Goal: Task Accomplishment & Management: Complete application form

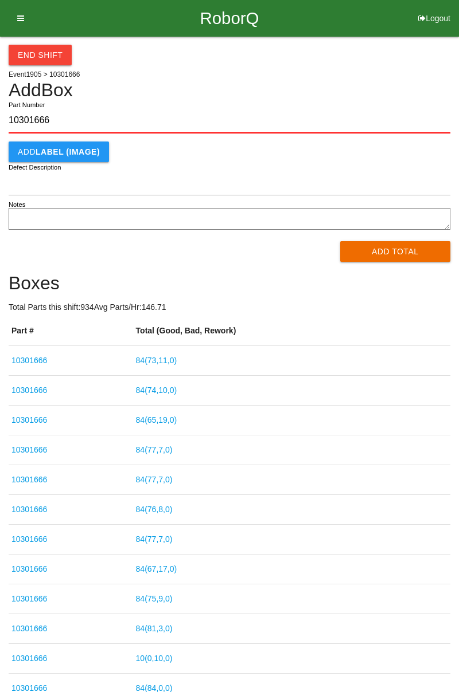
type input "10301666"
click at [398, 245] on button "Add Total" at bounding box center [395, 251] width 111 height 21
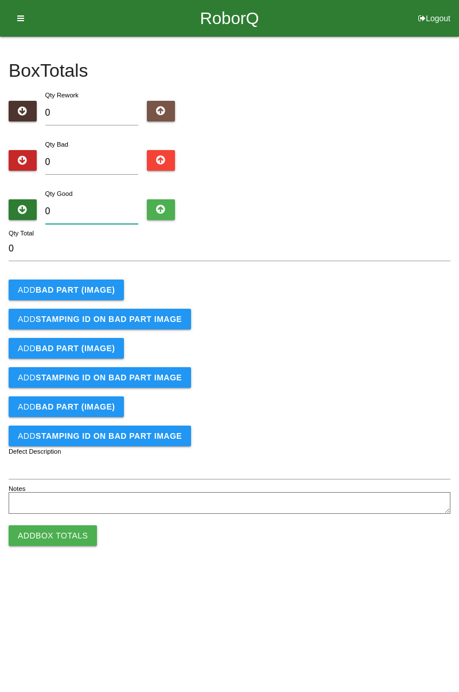
click at [95, 207] on input "0" at bounding box center [91, 211] width 93 height 25
type input "1"
type input "14"
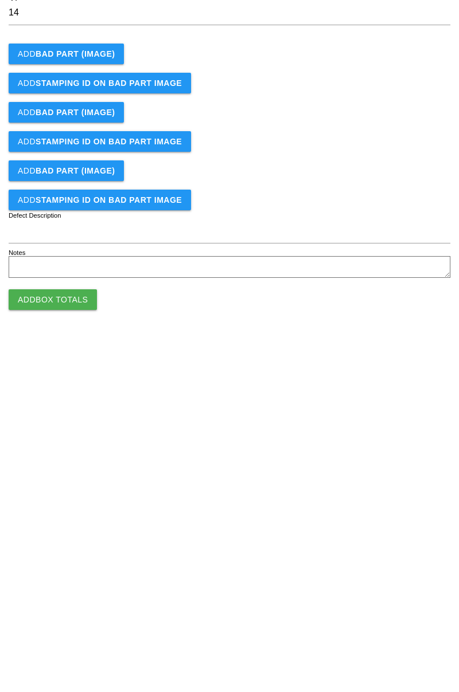
type input "14"
click at [86, 292] on b "BAD PART (IMAGE)" at bounding box center [75, 289] width 79 height 9
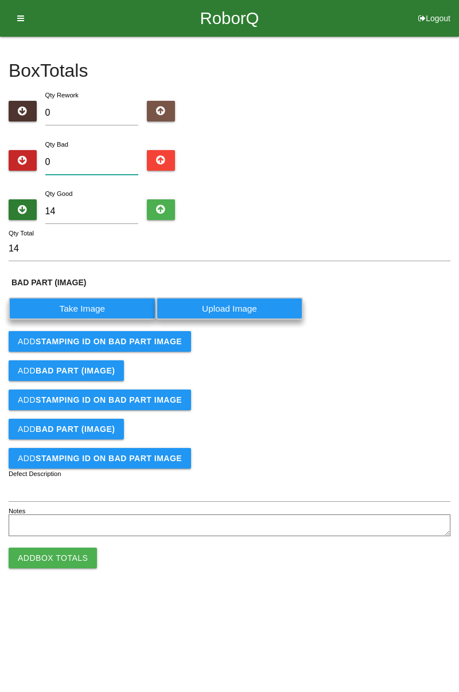
click at [101, 158] on input "0" at bounding box center [91, 162] width 93 height 25
type input "1"
type input "15"
type input "14"
type input "28"
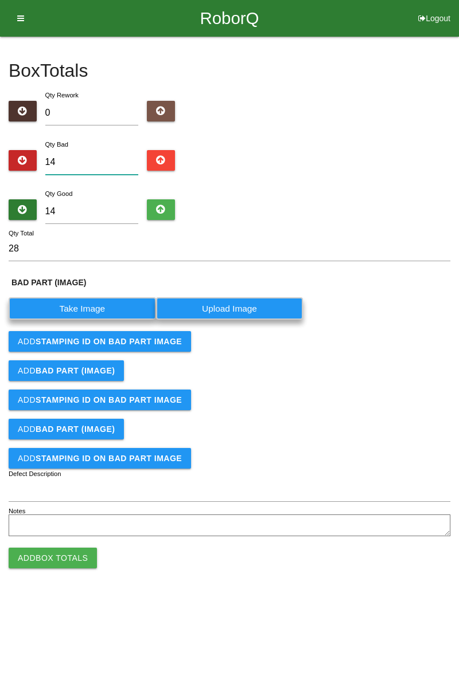
type input "14"
click at [107, 214] on input "14" at bounding box center [91, 211] width 93 height 25
type input "1"
type input "15"
type input "0"
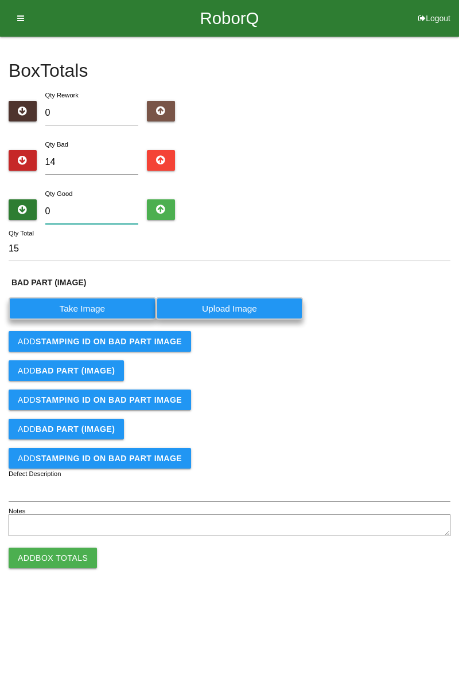
type input "14"
type input "7"
type input "21"
type input "74"
type input "88"
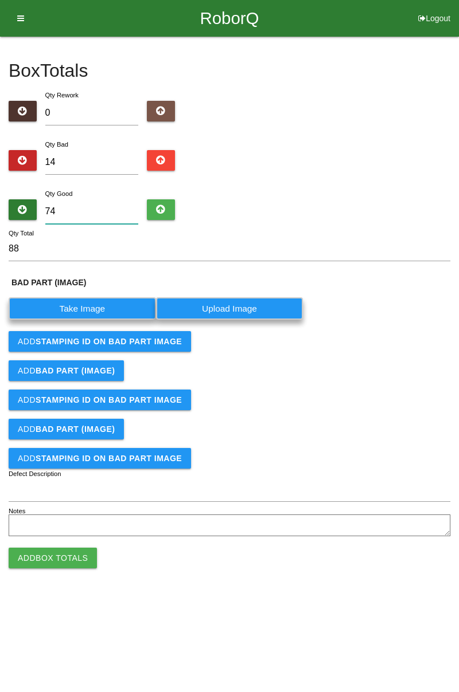
type input "7"
type input "21"
type input "72"
type input "86"
type input "7"
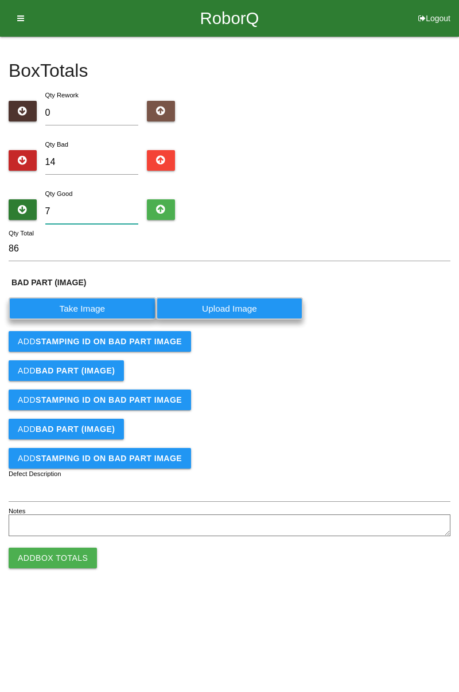
type input "21"
type input "70"
type input "84"
type input "70"
click at [87, 315] on label "Take Image" at bounding box center [82, 308] width 147 height 22
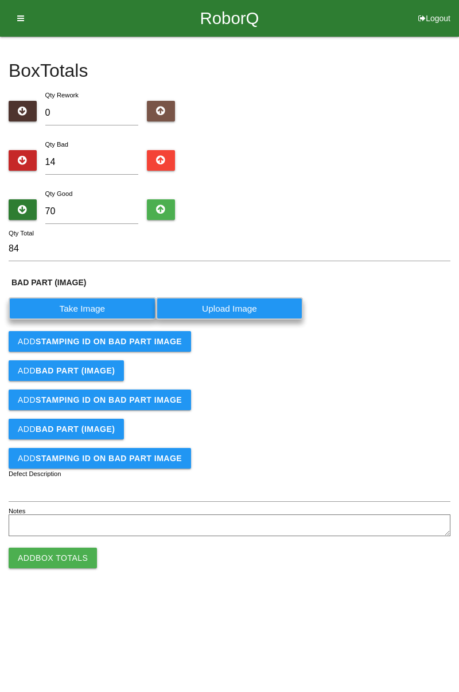
click at [0, 0] on \(IMAGE\) "Take Image" at bounding box center [0, 0] width 0 height 0
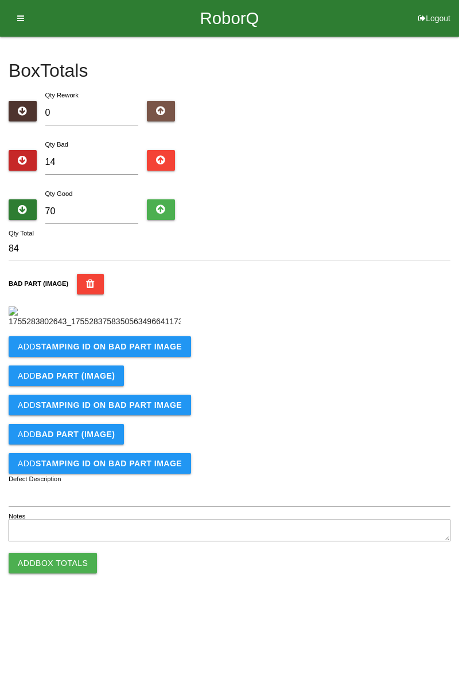
click at [154, 351] on b "STAMPING ID on BAD PART Image" at bounding box center [109, 346] width 146 height 9
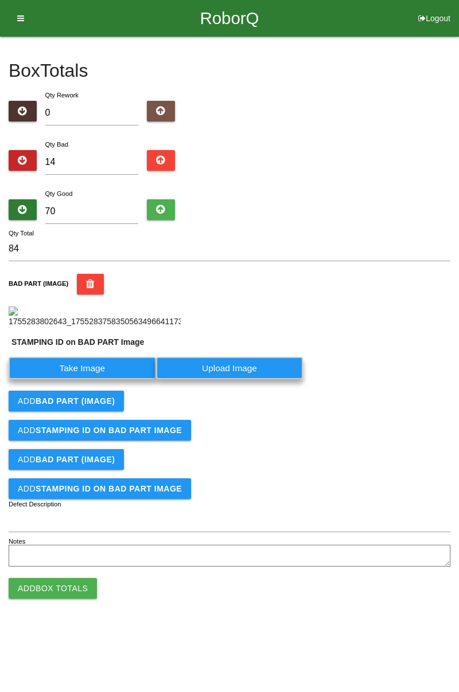
click at [97, 379] on label "Take Image" at bounding box center [82, 368] width 147 height 22
click at [0, 0] on PART "Take Image" at bounding box center [0, 0] width 0 height 0
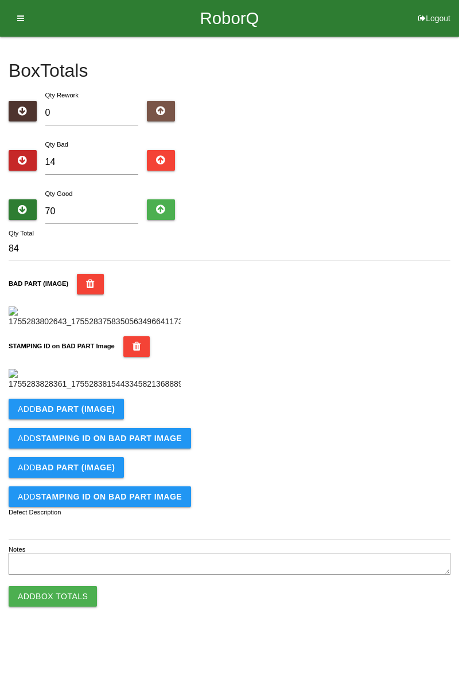
scroll to position [252, 0]
click at [92, 414] on b "BAD PART (IMAGE)" at bounding box center [75, 409] width 79 height 9
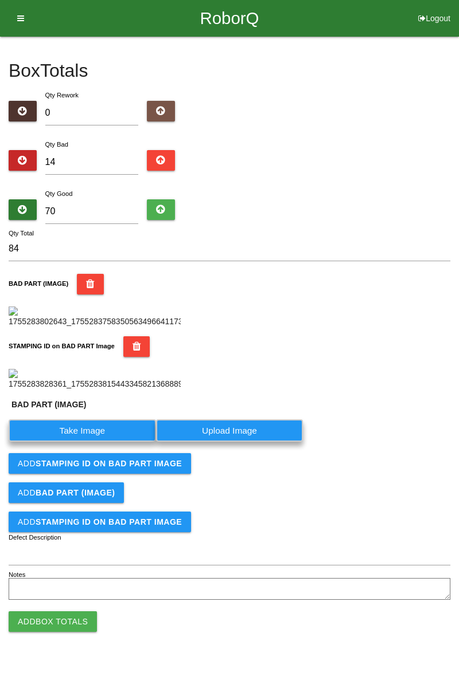
click at [112, 442] on label "Take Image" at bounding box center [82, 431] width 147 height 22
click at [0, 0] on \(IMAGE\) "Take Image" at bounding box center [0, 0] width 0 height 0
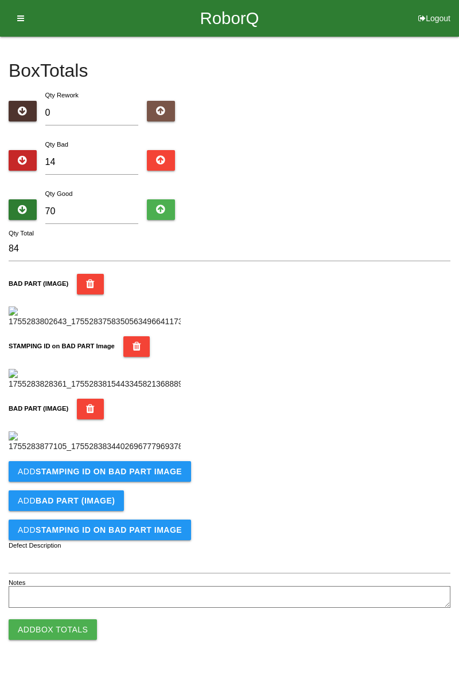
scroll to position [440, 0]
click at [121, 476] on b "STAMPING ID on BAD PART Image" at bounding box center [109, 471] width 146 height 9
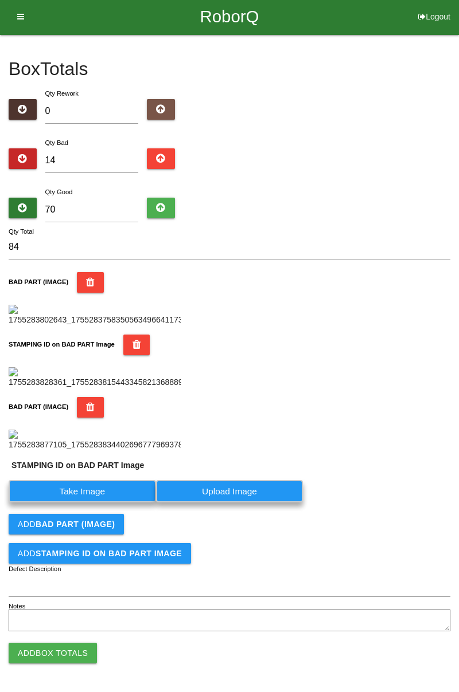
click at [100, 503] on label "Take Image" at bounding box center [82, 491] width 147 height 22
click at [0, 0] on PART "Take Image" at bounding box center [0, 0] width 0 height 0
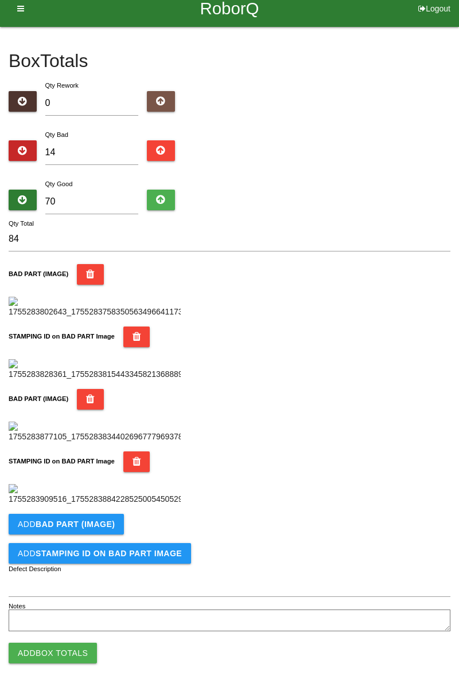
scroll to position [628, 0]
click at [102, 526] on b "BAD PART (IMAGE)" at bounding box center [75, 524] width 79 height 9
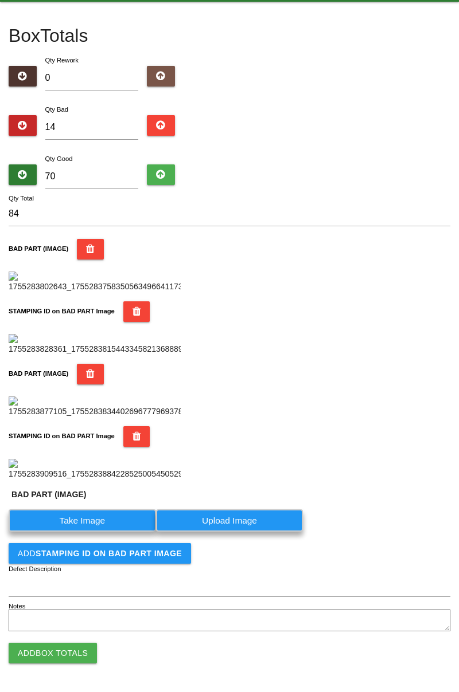
click at [91, 532] on label "Take Image" at bounding box center [82, 521] width 147 height 22
click at [0, 0] on \(IMAGE\) "Take Image" at bounding box center [0, 0] width 0 height 0
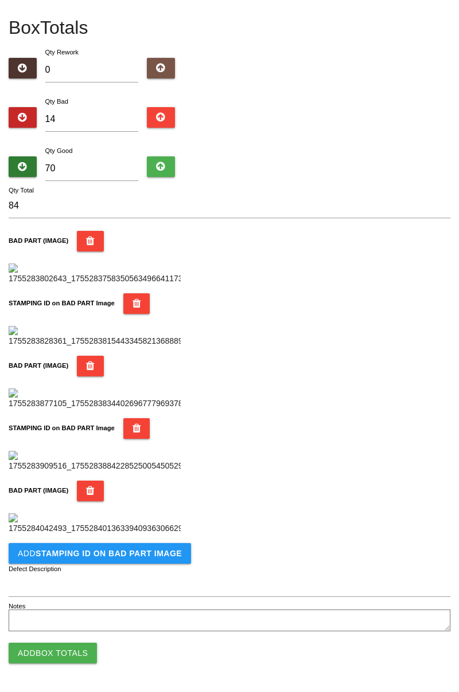
scroll to position [816, 0]
click at [130, 554] on b "STAMPING ID on BAD PART Image" at bounding box center [109, 553] width 146 height 9
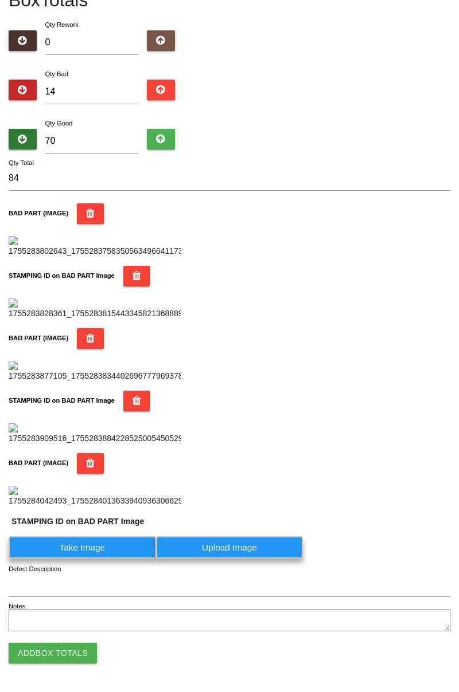
click at [103, 559] on label "Take Image" at bounding box center [82, 548] width 147 height 22
click at [0, 0] on PART "Take Image" at bounding box center [0, 0] width 0 height 0
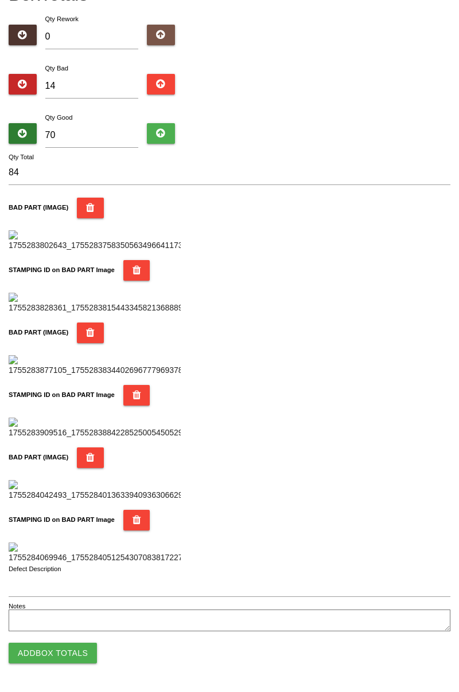
scroll to position [1004, 0]
click at [85, 648] on button "Add Box Totals" at bounding box center [53, 653] width 88 height 21
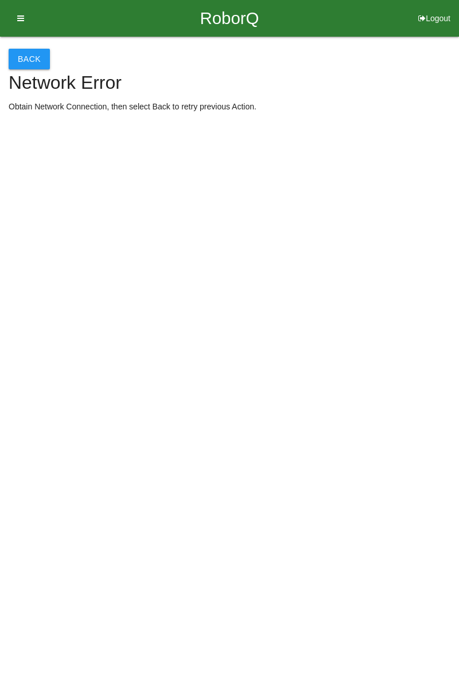
click at [30, 69] on button "Back" at bounding box center [29, 59] width 41 height 21
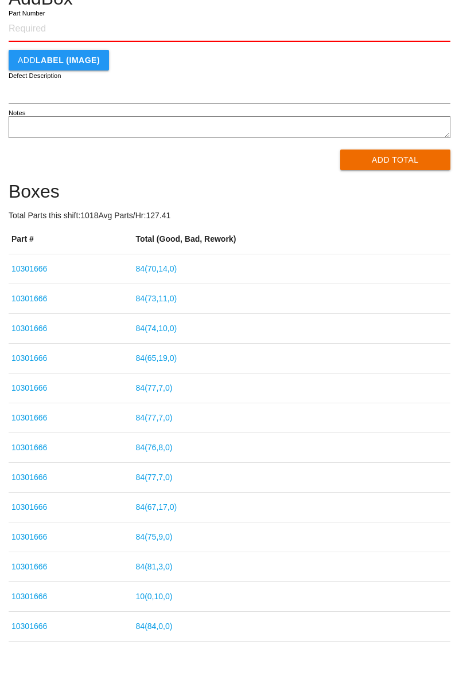
scroll to position [96, 0]
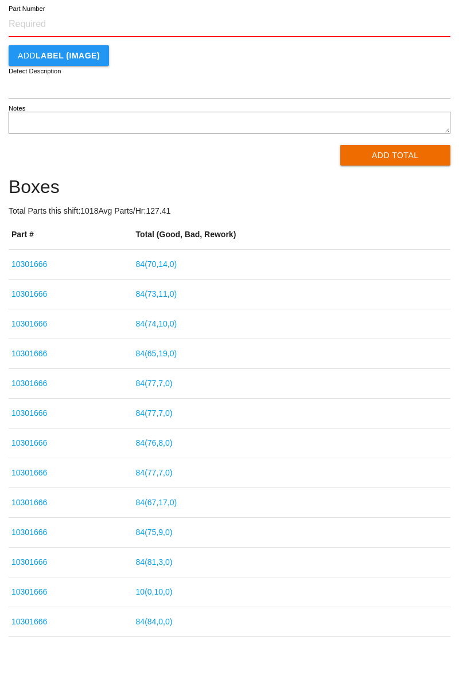
click at [173, 591] on link "10 ( 0 , 10 , 0 )" at bounding box center [154, 592] width 37 height 9
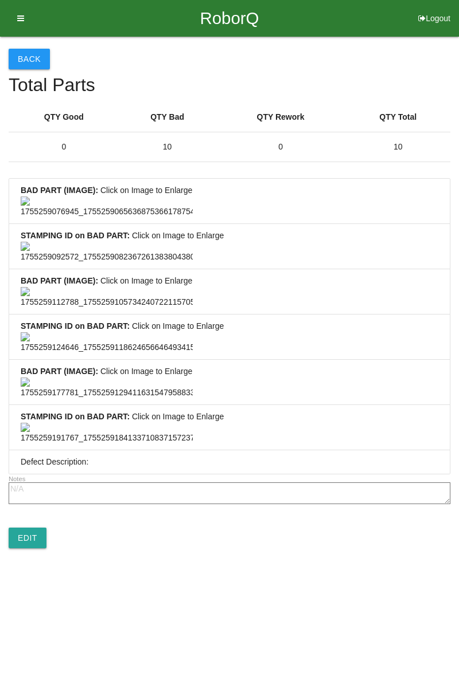
scroll to position [852, 0]
click at [38, 549] on link "Edit" at bounding box center [28, 538] width 38 height 21
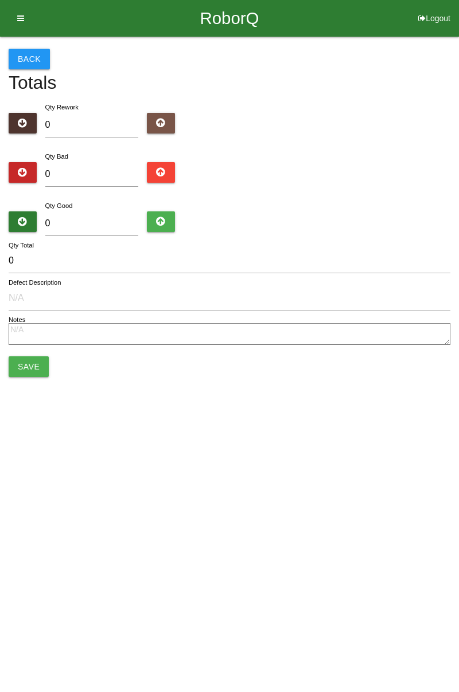
type input "10"
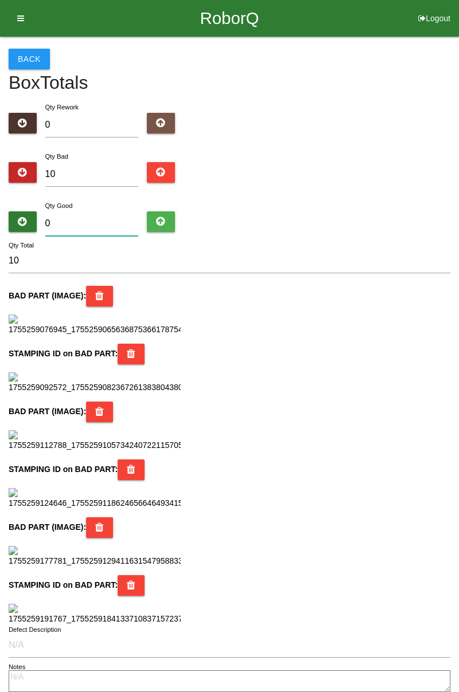
click at [88, 223] on input "0" at bounding box center [91, 224] width 93 height 25
type input "7"
type input "17"
type input "74"
type input "84"
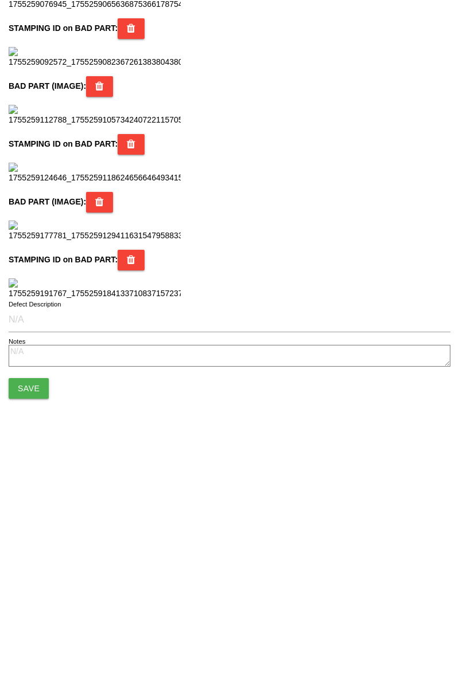
scroll to position [1018, 0]
type input "74"
click at [31, 629] on button "Save" at bounding box center [29, 624] width 40 height 21
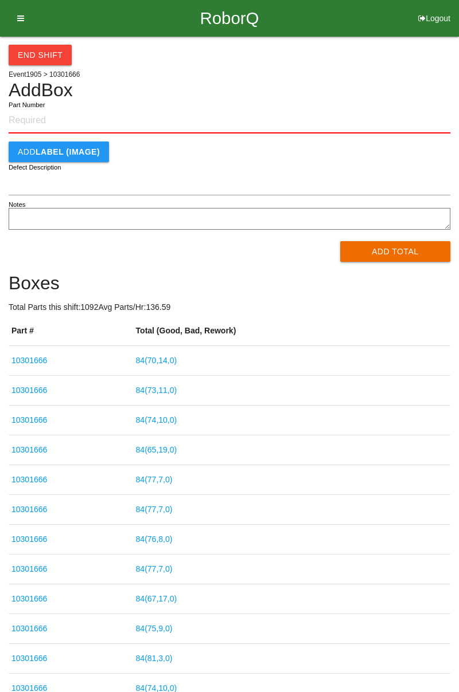
click at [55, 55] on button "End Shift" at bounding box center [40, 55] width 63 height 21
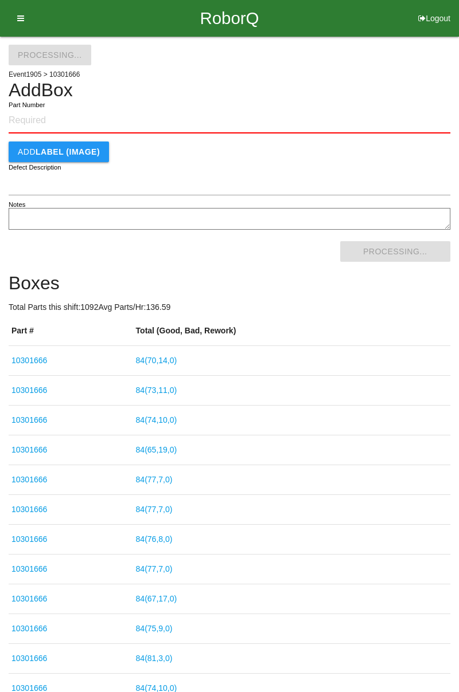
select select "3"
select select "31"
select select "2"
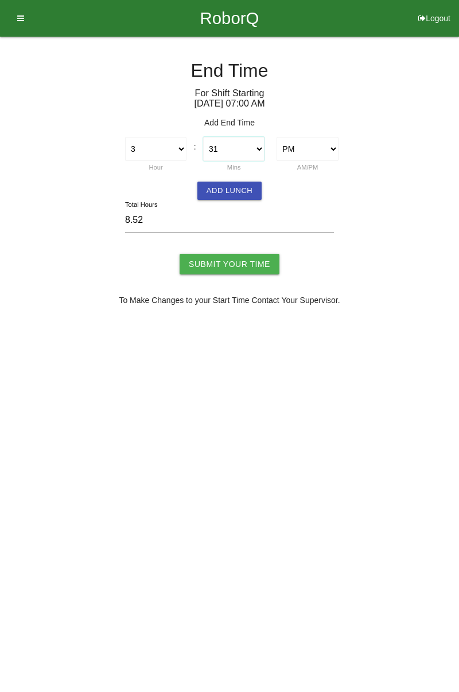
click at [257, 151] on select "00 01 02 03 04 05 06 07 08 09 10 11 12 13 14 15 16 17 18 19 20 21 22 23 24 25 2…" at bounding box center [233, 149] width 61 height 24
select select "30"
type input "8.50"
click at [228, 197] on button "Add Lunch" at bounding box center [229, 191] width 64 height 18
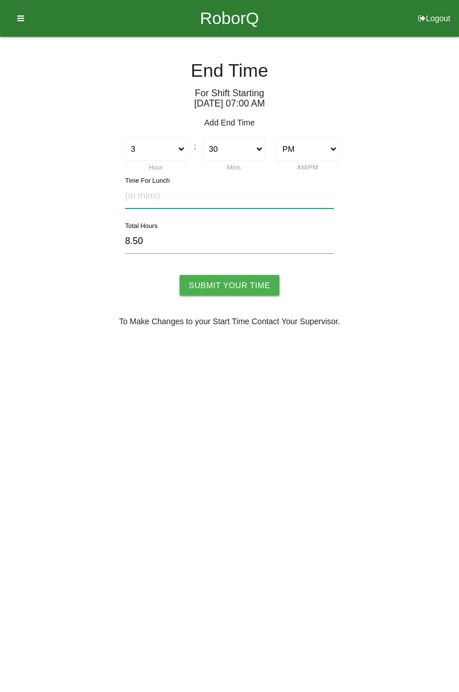
click at [170, 196] on input "text" at bounding box center [229, 196] width 209 height 25
type input "30"
type input "8.00"
click at [244, 289] on input "Submit Your Time" at bounding box center [229, 285] width 100 height 21
type input "Processing..."
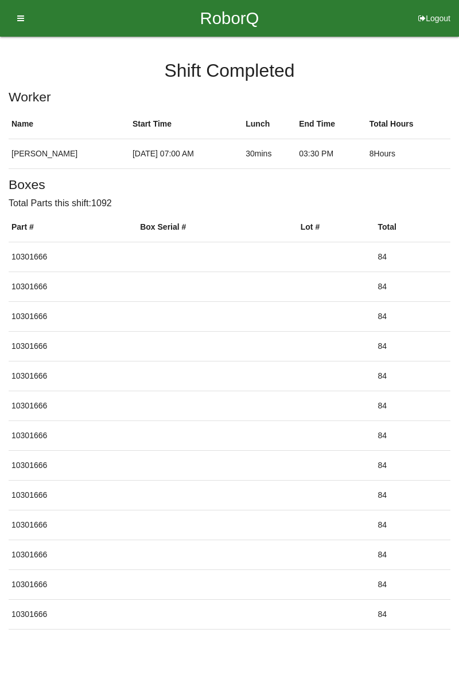
click at [433, 9] on button "Logout" at bounding box center [433, 4] width 49 height 9
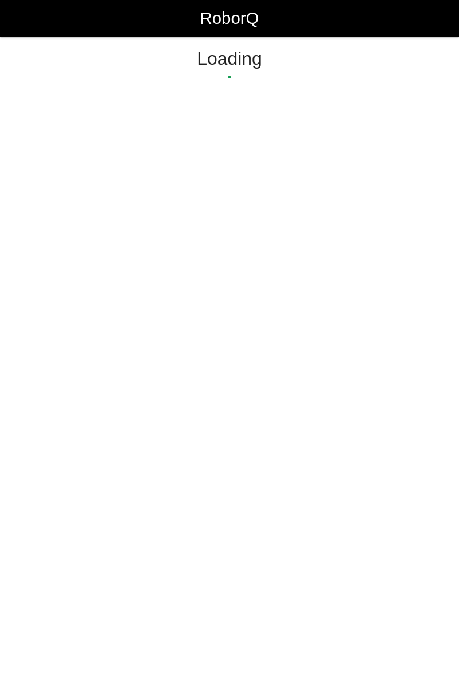
select select "Worker"
